Goal: Task Accomplishment & Management: Manage account settings

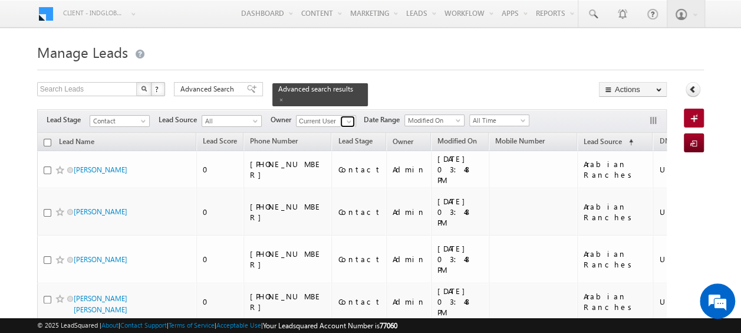
click at [349, 117] on span at bounding box center [348, 121] width 9 height 9
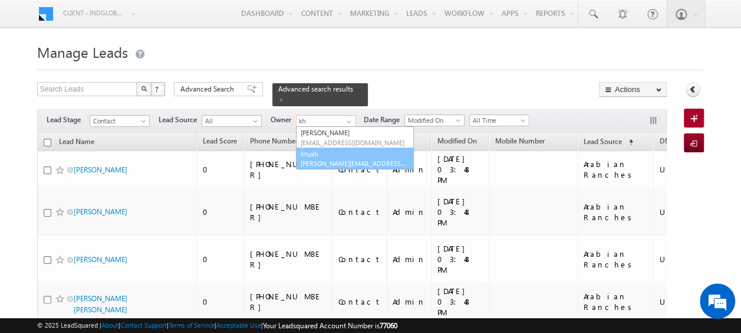
click at [328, 159] on span "[PERSON_NAME][EMAIL_ADDRESS][DOMAIN_NAME]" at bounding box center [354, 163] width 106 height 9
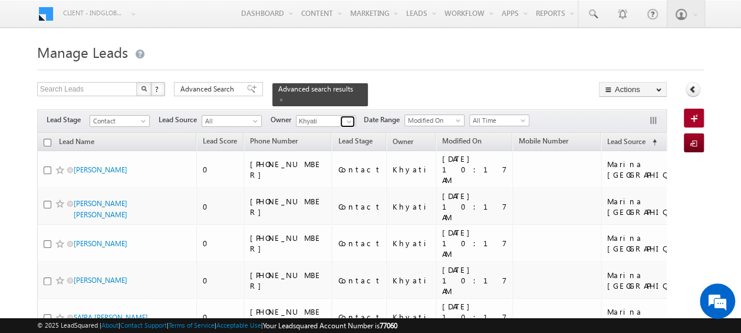
click at [349, 117] on span at bounding box center [348, 121] width 9 height 9
click at [387, 96] on div "Search Leads X ? 11 results found Advanced Search Advanced Search Advanced sear…" at bounding box center [352, 94] width 630 height 24
click at [349, 117] on span at bounding box center [348, 121] width 9 height 9
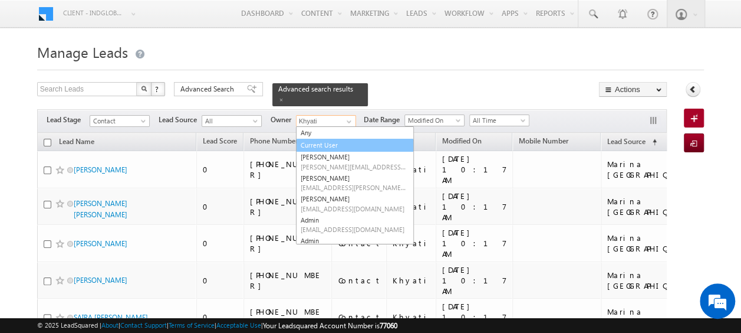
click at [333, 139] on link "Current User" at bounding box center [355, 146] width 118 height 14
type input "Current User"
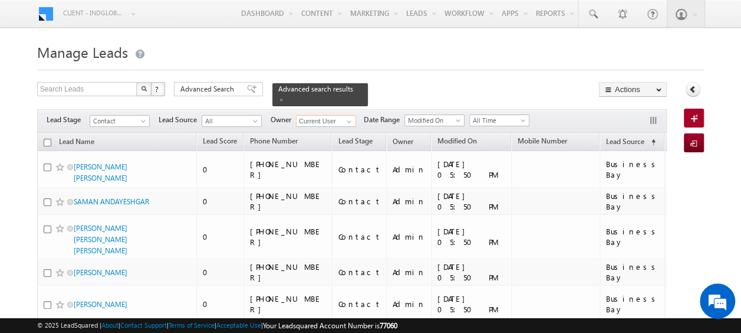
click at [45, 139] on input "checkbox" at bounding box center [48, 143] width 8 height 8
checkbox input "true"
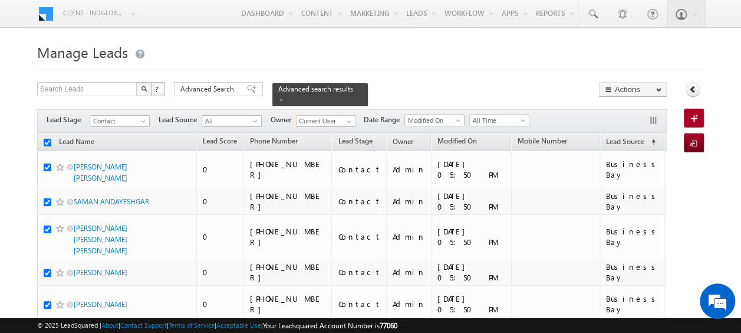
checkbox input "true"
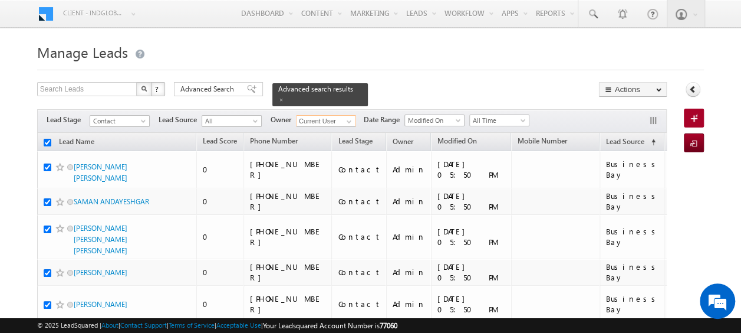
checkbox input "true"
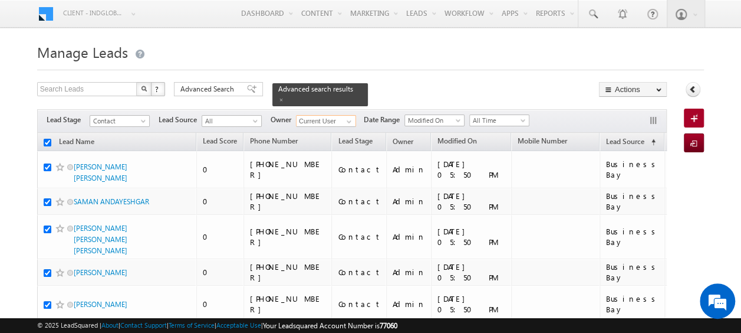
checkbox input "true"
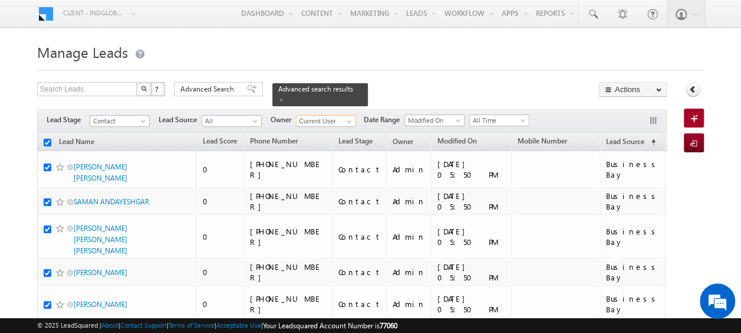
checkbox input "true"
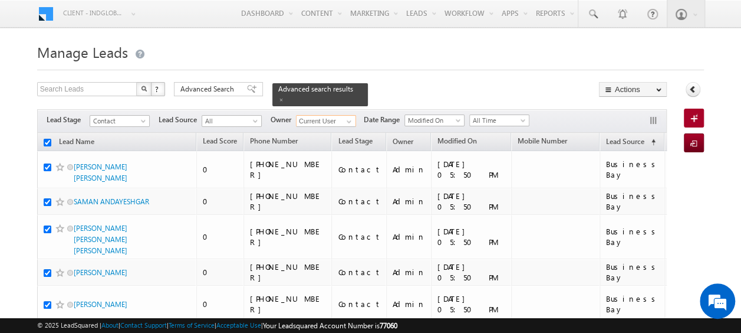
checkbox input "true"
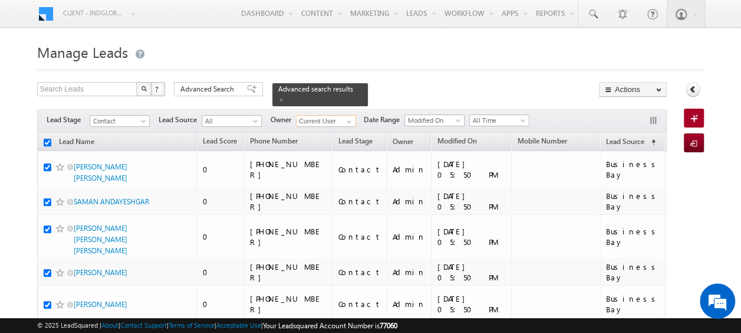
checkbox input "true"
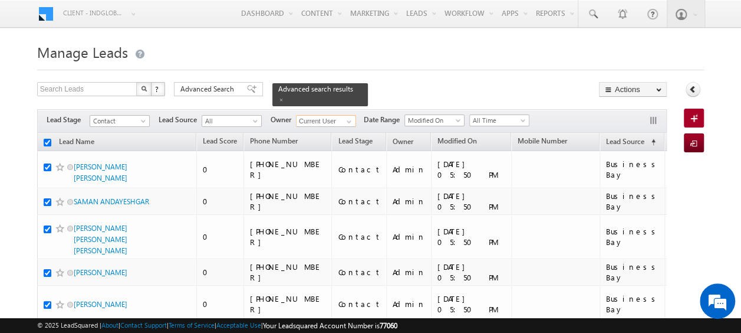
checkbox input "true"
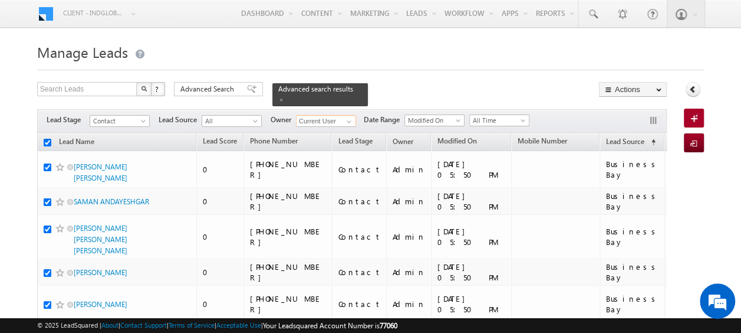
checkbox input "true"
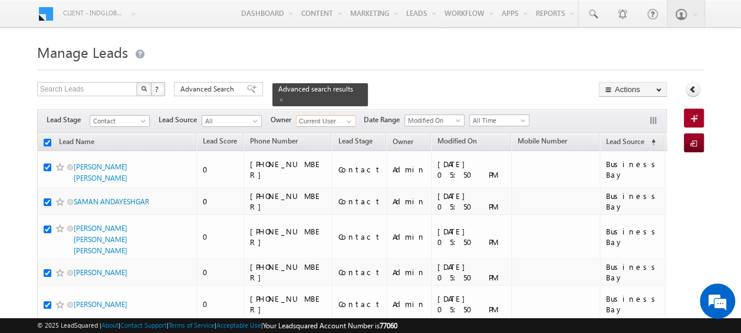
checkbox input "true"
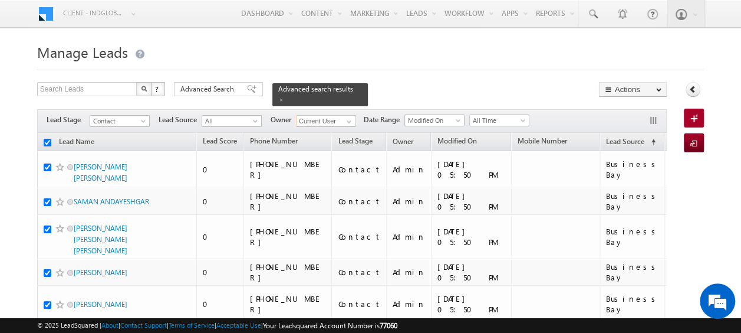
checkbox input "true"
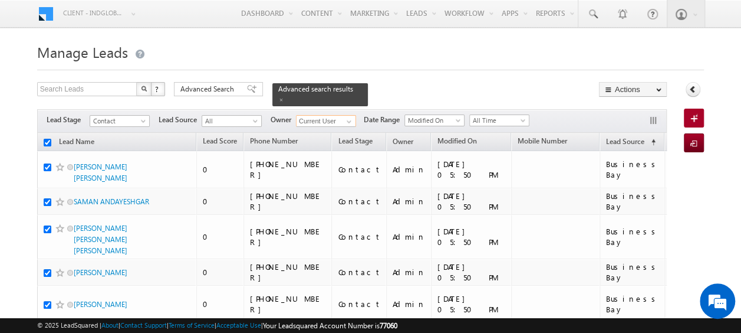
checkbox input "true"
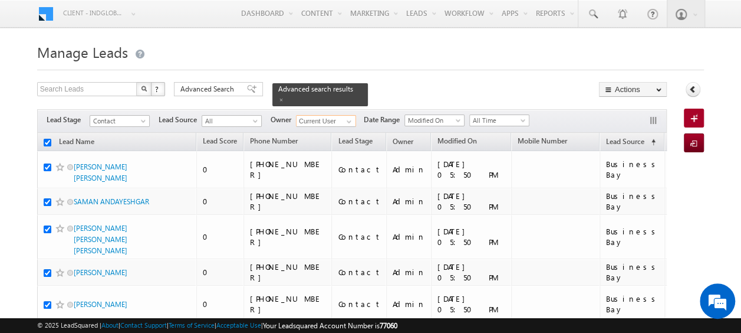
checkbox input "true"
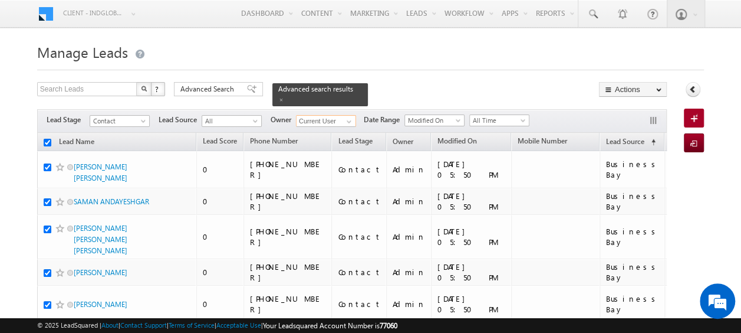
checkbox input "true"
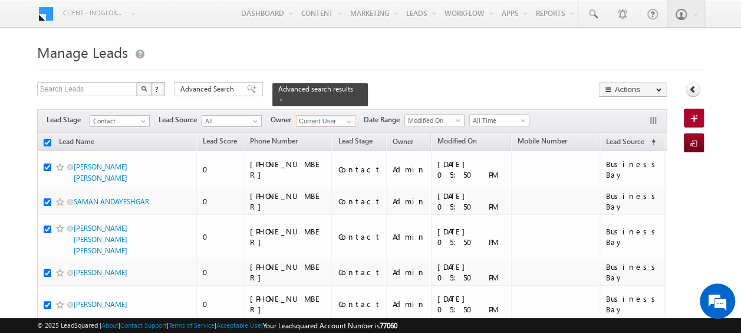
checkbox input "true"
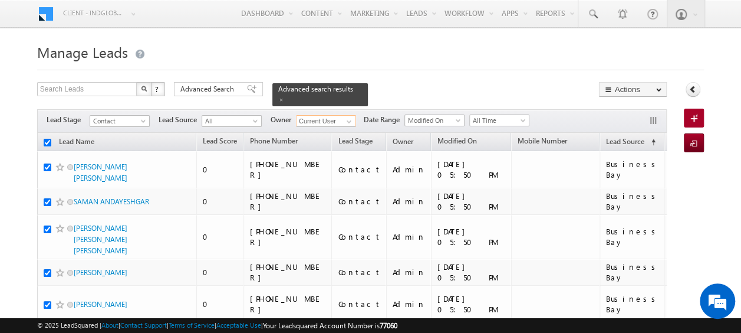
checkbox input "true"
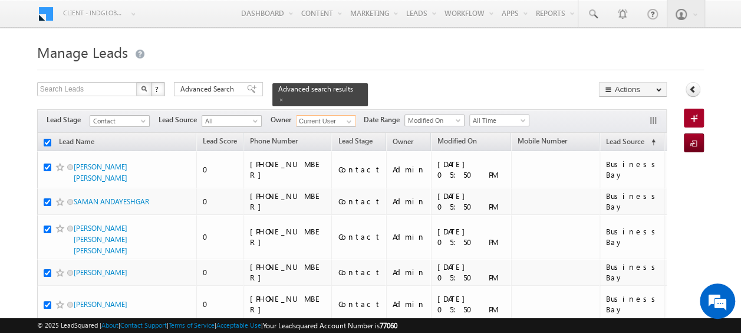
checkbox input "true"
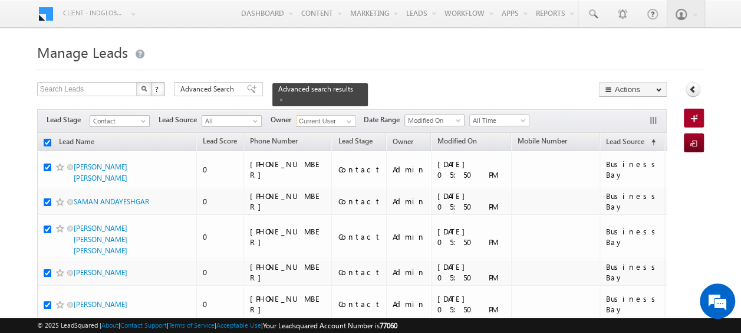
checkbox input "true"
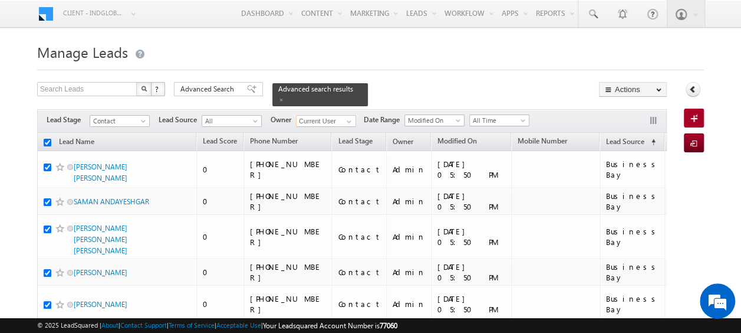
checkbox input "true"
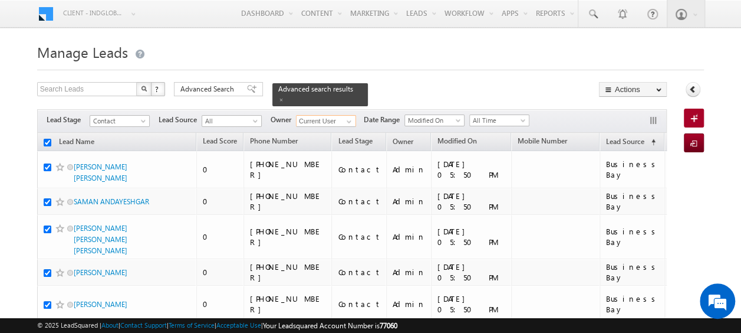
checkbox input "true"
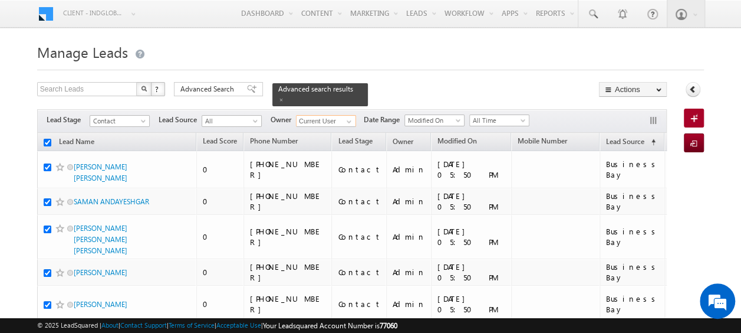
checkbox input "true"
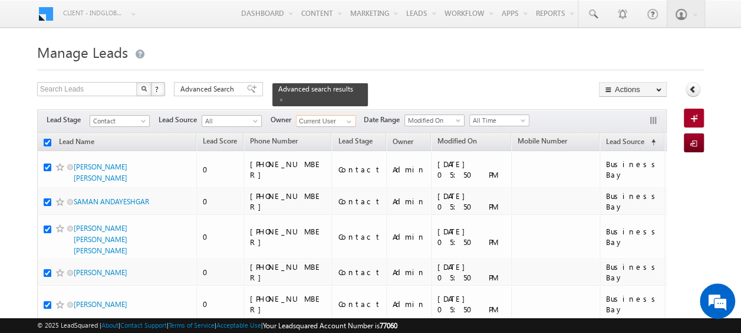
checkbox input "true"
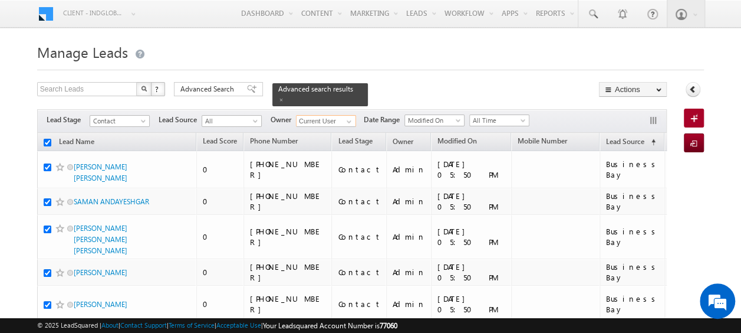
checkbox input "true"
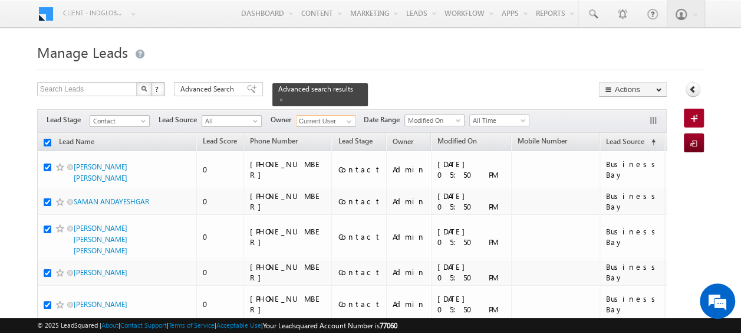
checkbox input "true"
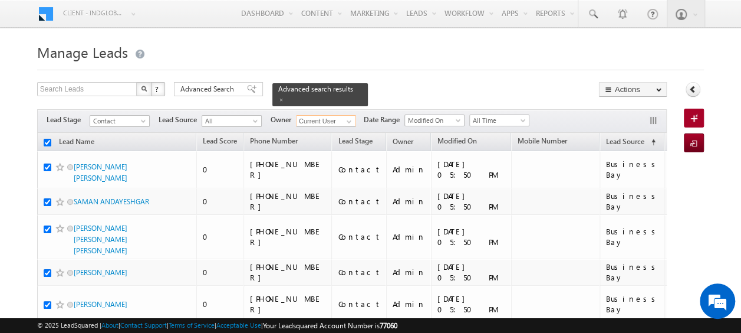
checkbox input "true"
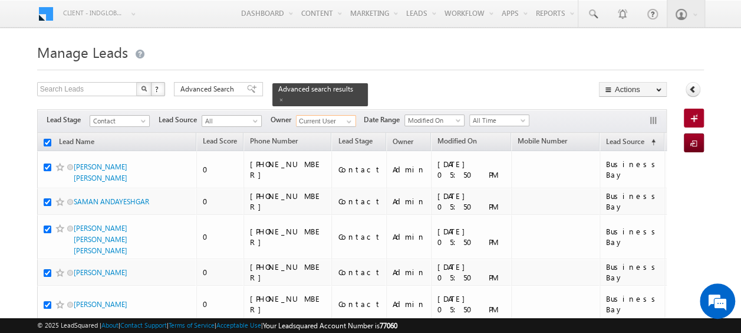
checkbox input "true"
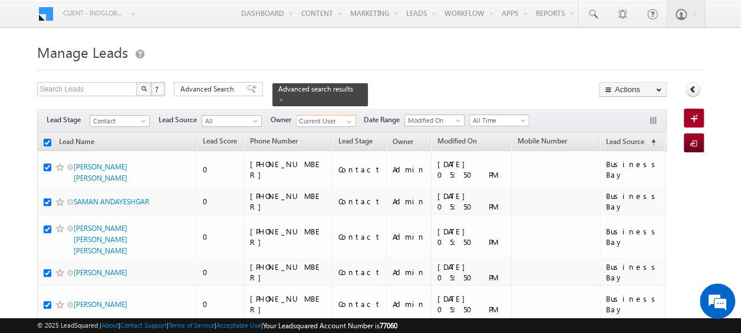
checkbox input "true"
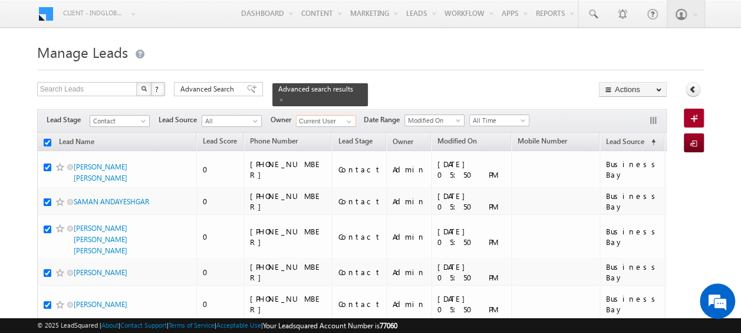
checkbox input "true"
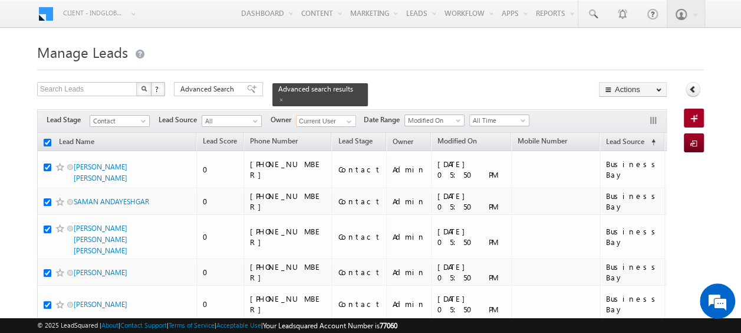
checkbox input "true"
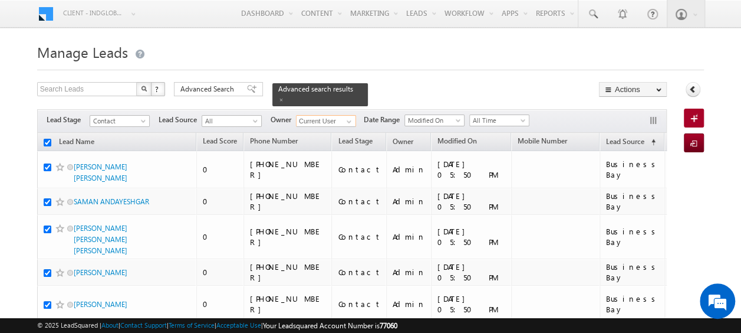
checkbox input "true"
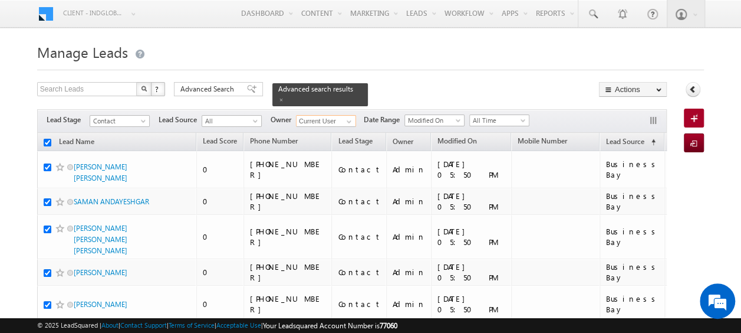
checkbox input "true"
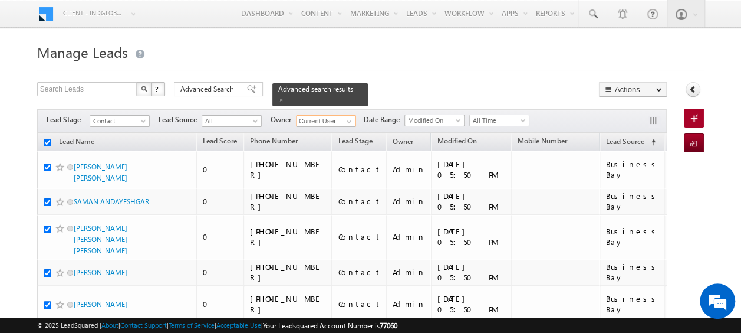
checkbox input "true"
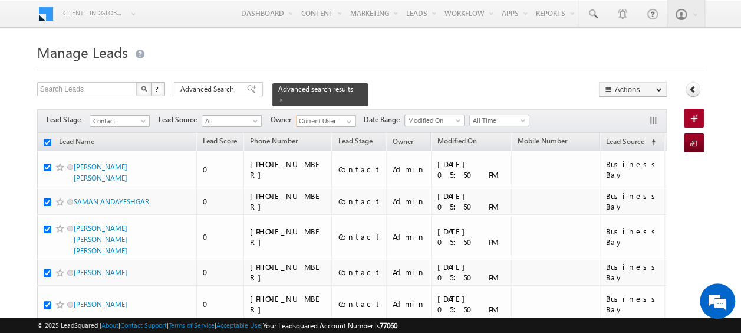
checkbox input "true"
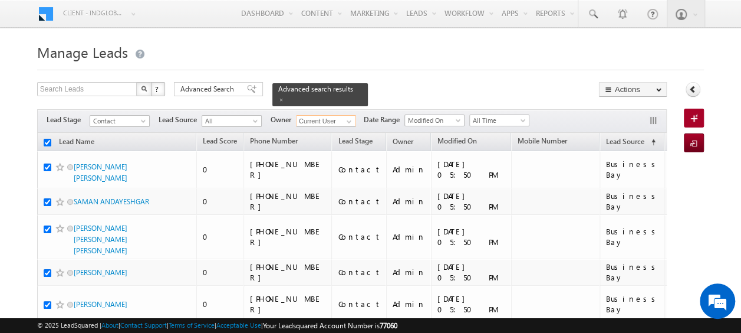
checkbox input "true"
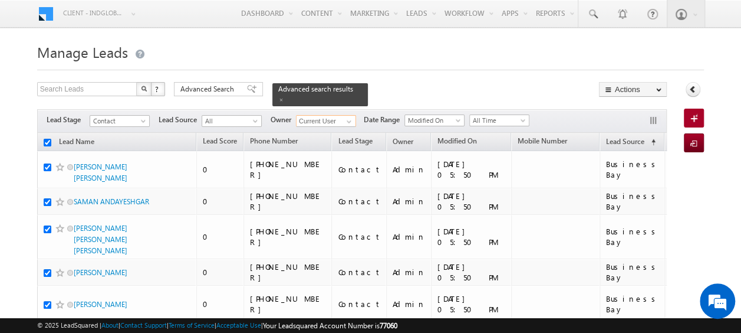
checkbox input "true"
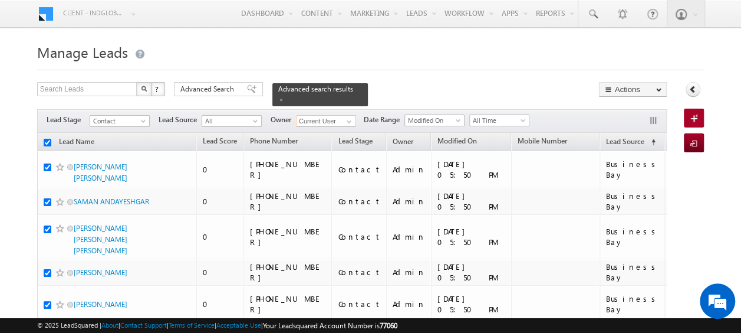
checkbox input "true"
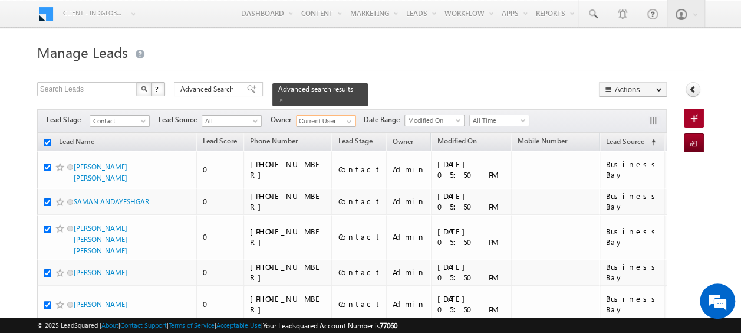
checkbox input "true"
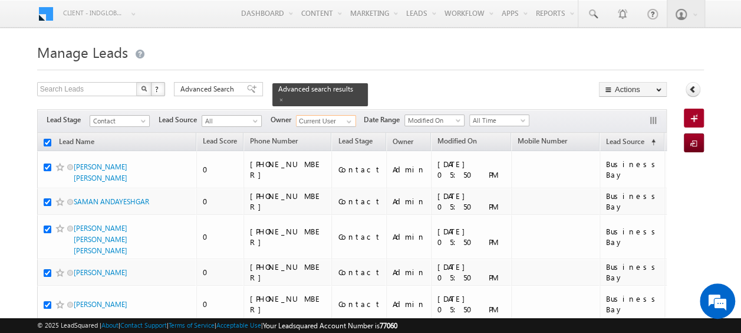
checkbox input "true"
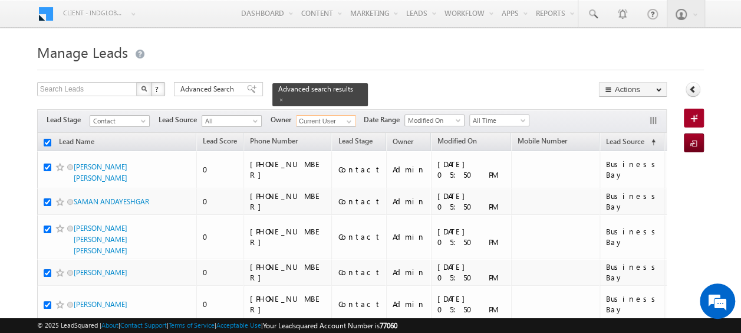
checkbox input "true"
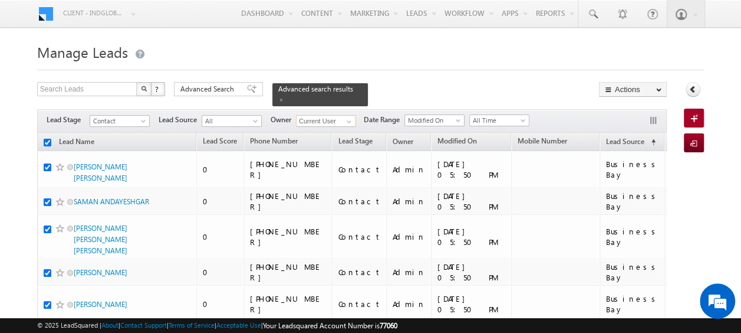
checkbox input "true"
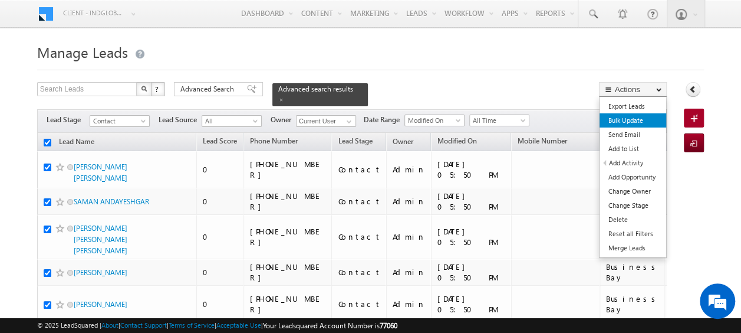
click at [640, 118] on link "Bulk Update" at bounding box center [633, 120] width 67 height 14
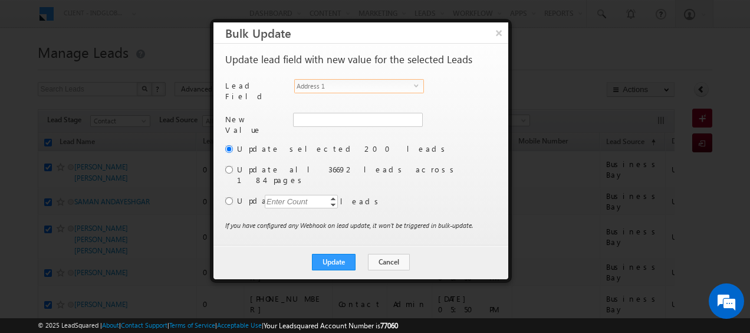
click at [418, 86] on span "select" at bounding box center [418, 85] width 9 height 5
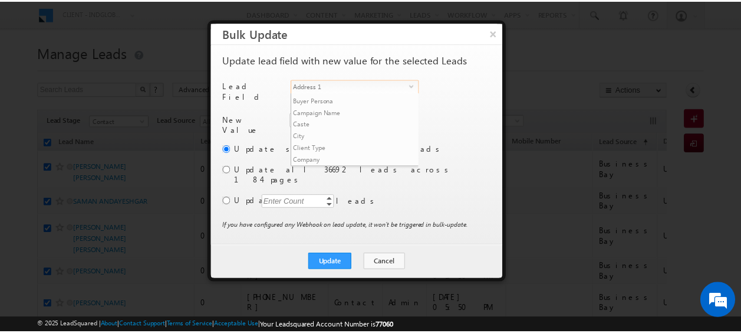
scroll to position [449, 0]
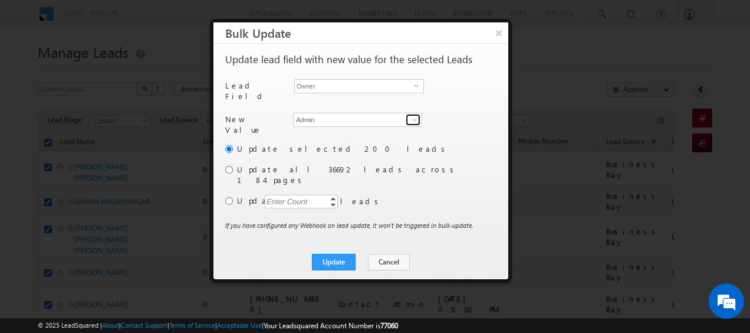
click at [413, 119] on span at bounding box center [414, 119] width 9 height 9
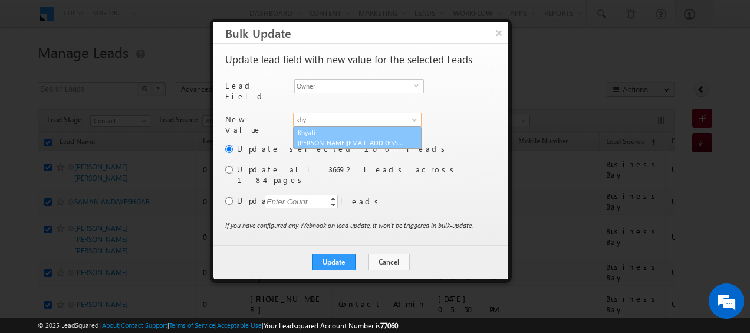
click at [367, 138] on span "[PERSON_NAME][EMAIL_ADDRESS][DOMAIN_NAME]" at bounding box center [351, 142] width 106 height 9
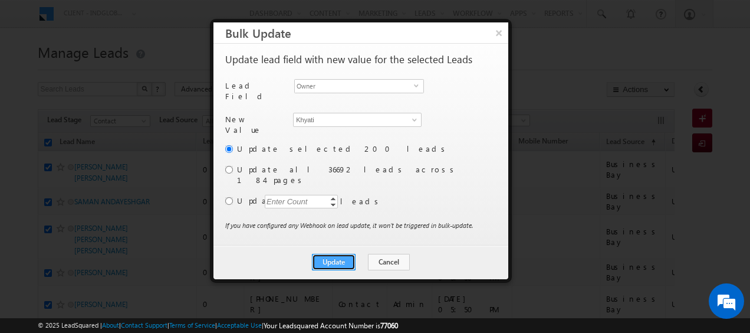
click at [350, 254] on button "Update" at bounding box center [334, 262] width 44 height 17
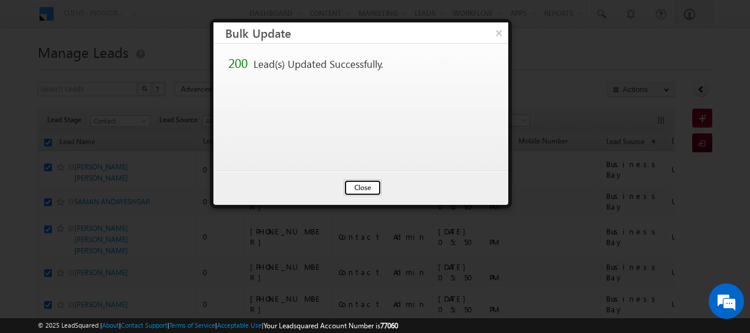
click at [363, 187] on button "Close" at bounding box center [363, 187] width 38 height 17
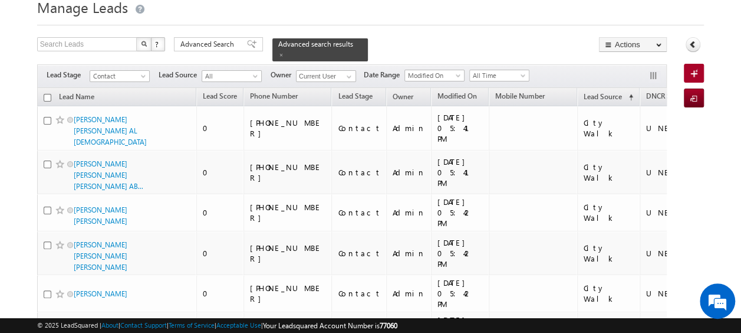
scroll to position [0, 0]
